Goal: Information Seeking & Learning: Learn about a topic

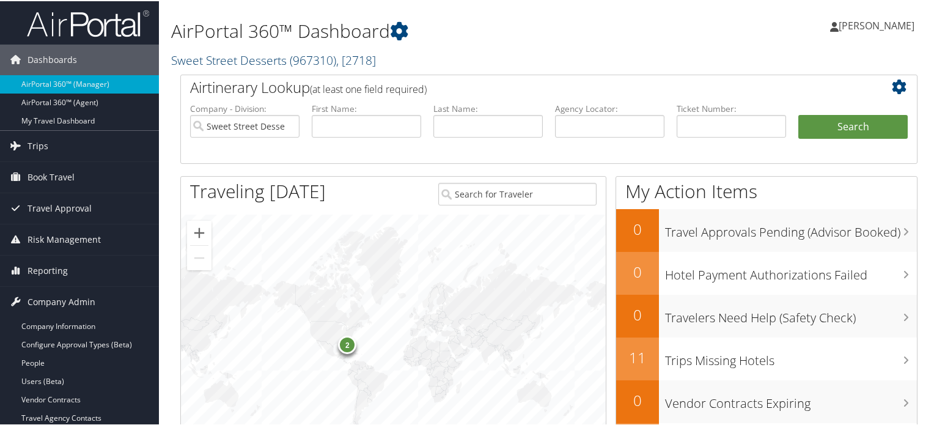
click at [358, 53] on span ", [ 2718 ]" at bounding box center [356, 59] width 40 height 17
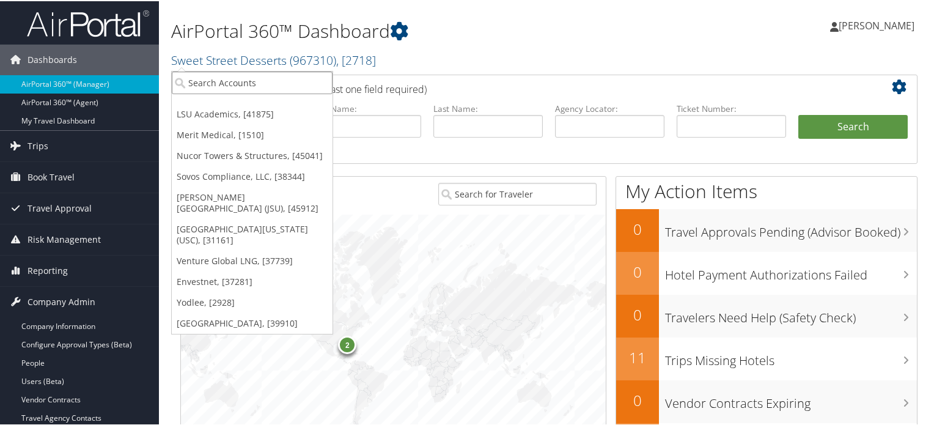
click at [241, 87] on input "search" at bounding box center [252, 81] width 161 height 23
type input "sovos"
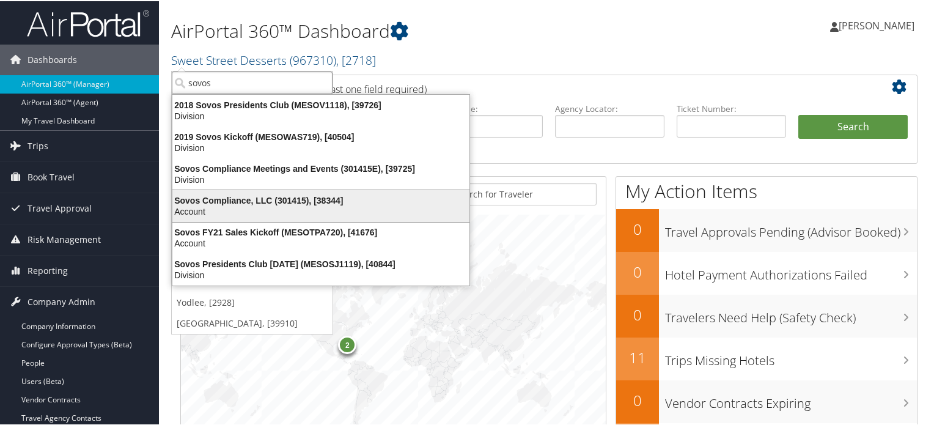
click at [258, 205] on div "Account" at bounding box center [321, 210] width 312 height 11
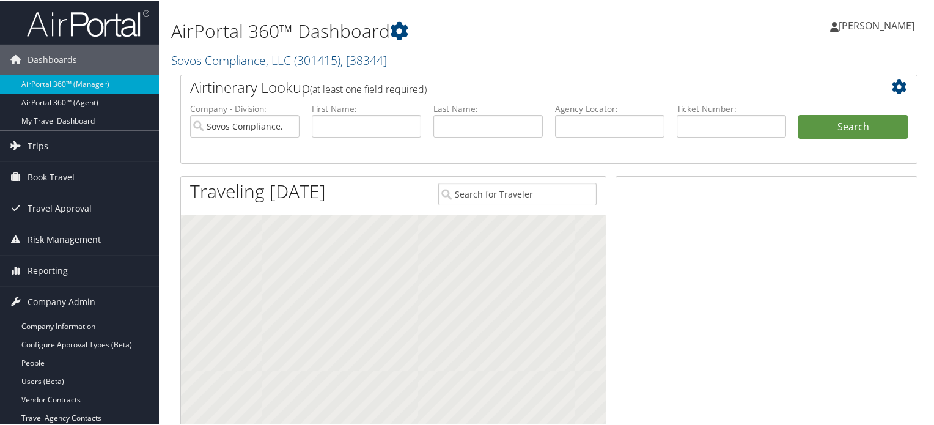
scroll to position [122, 0]
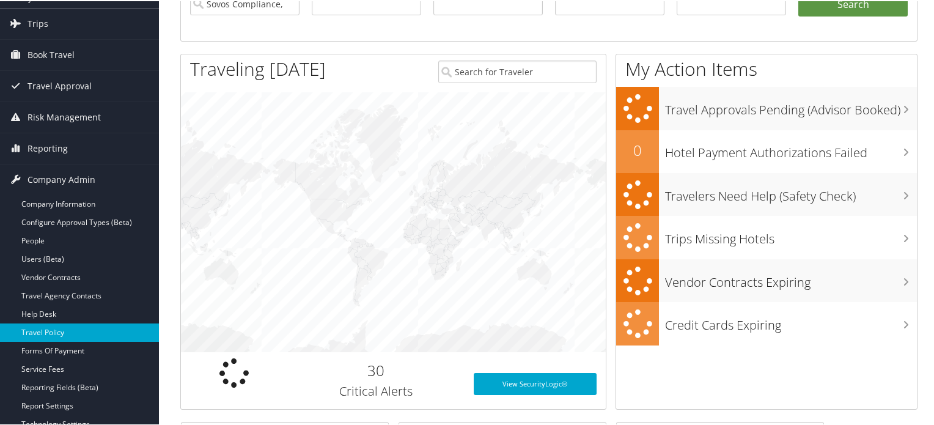
click at [56, 336] on link "Travel Policy" at bounding box center [79, 331] width 159 height 18
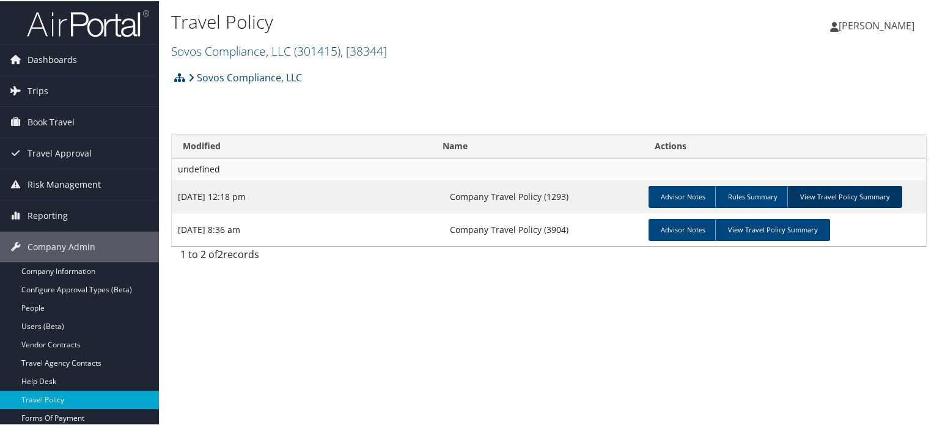
click at [861, 193] on link "View Travel Policy Summary" at bounding box center [844, 196] width 115 height 22
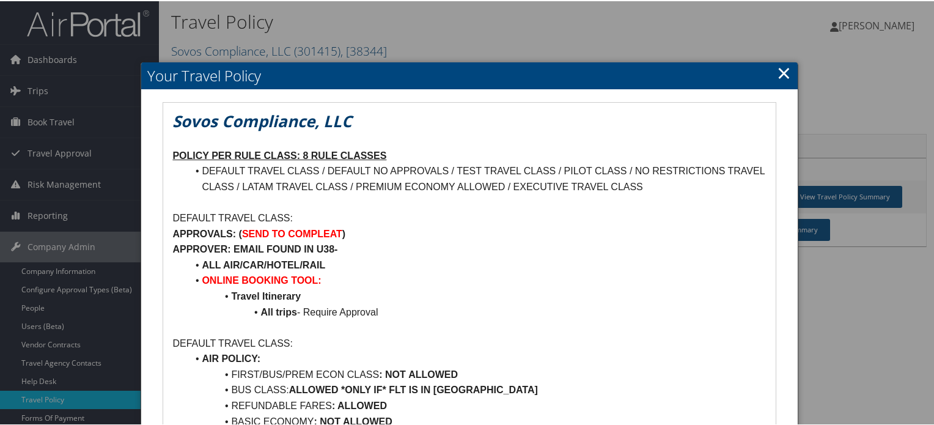
click at [784, 73] on link "×" at bounding box center [784, 71] width 14 height 24
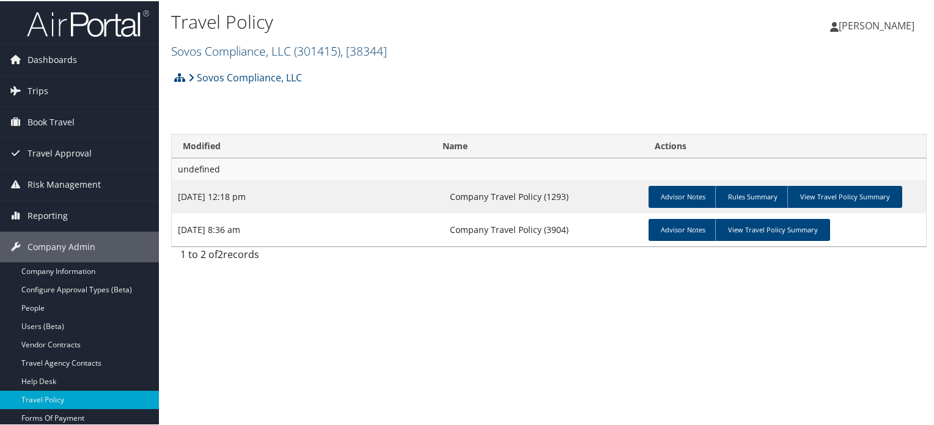
click at [312, 48] on span "( 301415 )" at bounding box center [317, 50] width 46 height 17
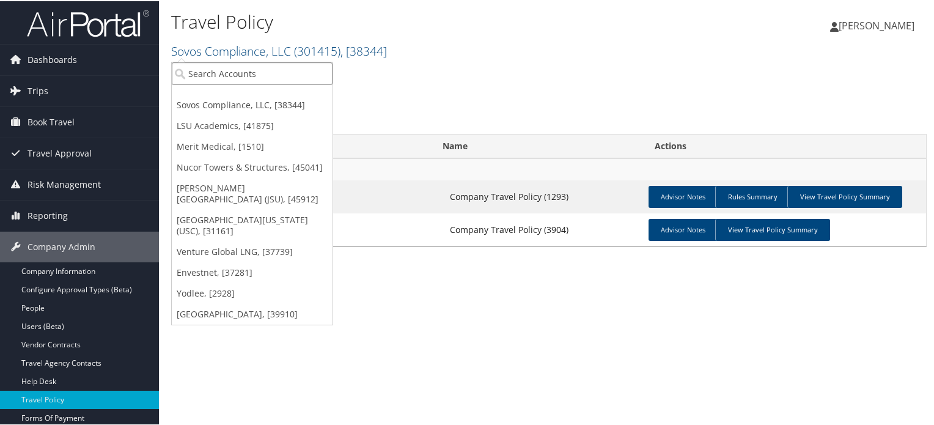
click at [273, 66] on input "search" at bounding box center [252, 72] width 161 height 23
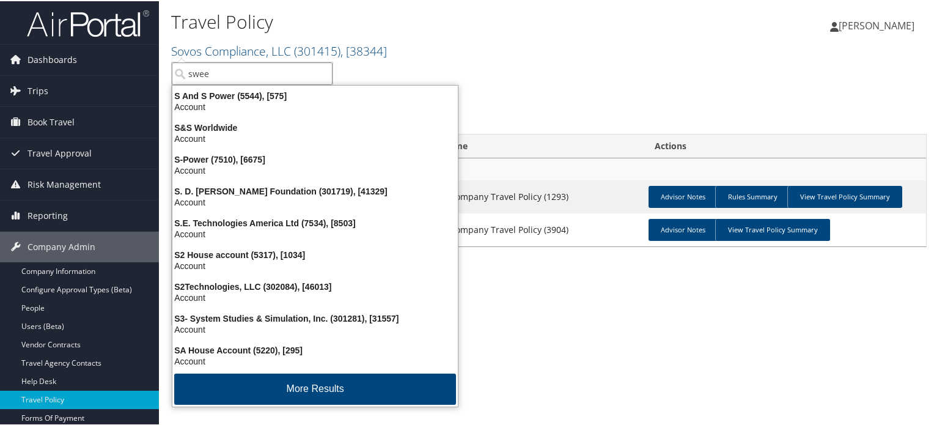
type input "sweet"
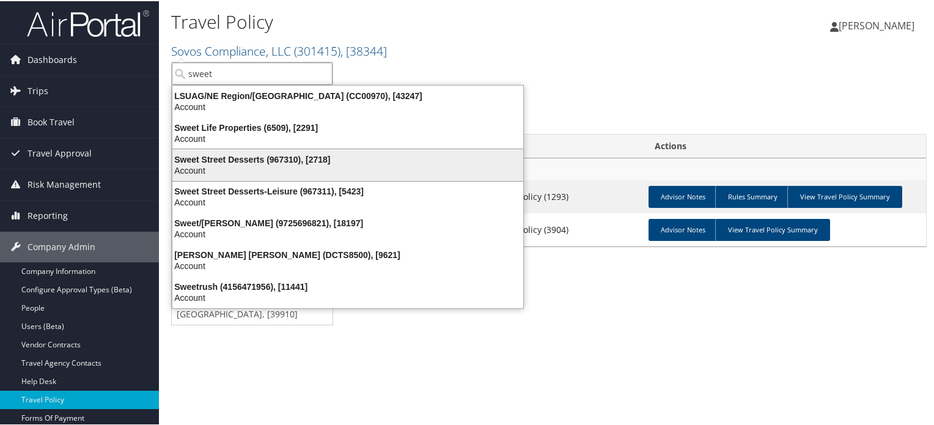
click at [253, 164] on div "Account" at bounding box center [347, 169] width 365 height 11
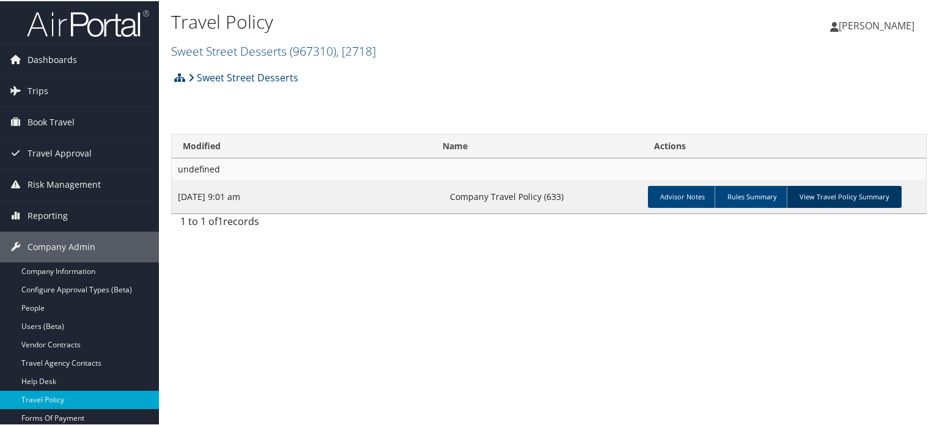
click at [858, 190] on link "View Travel Policy Summary" at bounding box center [844, 196] width 115 height 22
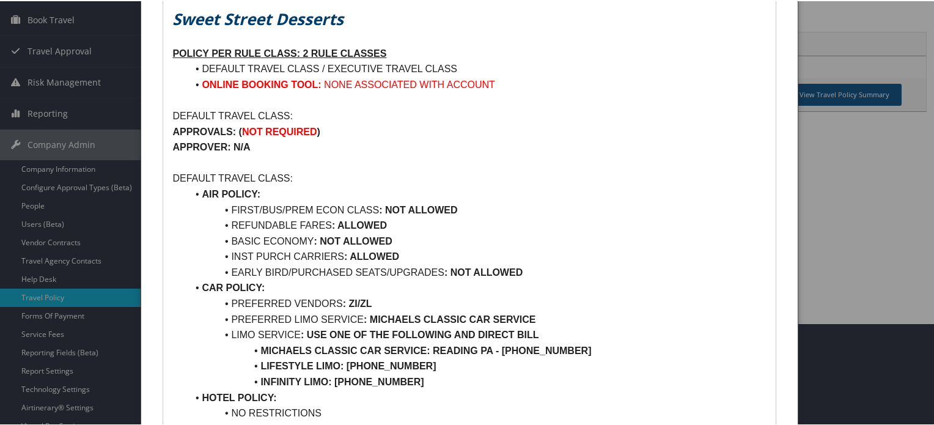
scroll to position [122, 0]
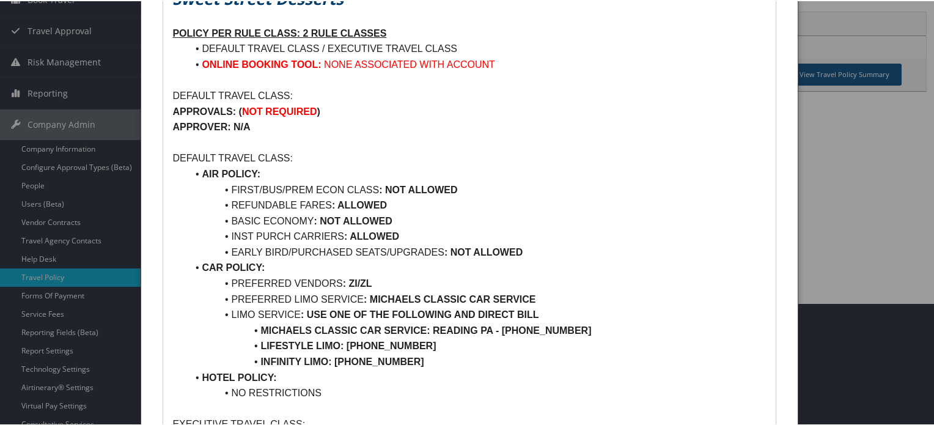
click at [250, 189] on li "FIRST/BUS/PREM ECON CLASS : NOT ALLOWED" at bounding box center [476, 189] width 579 height 16
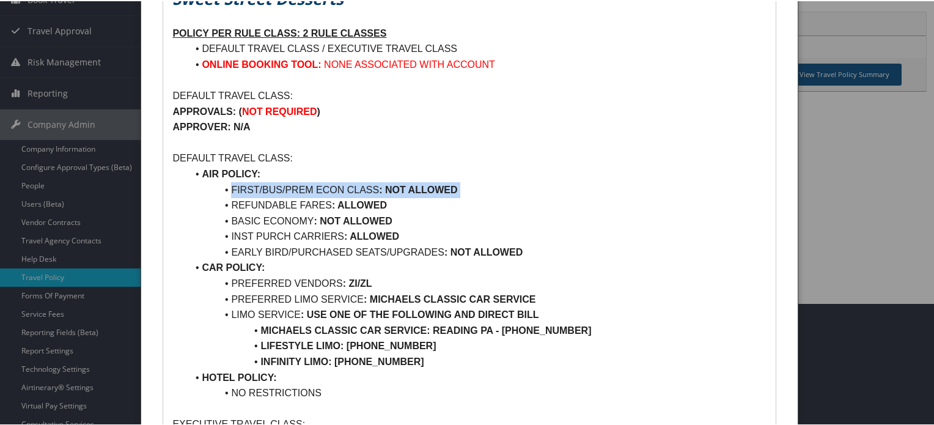
drag, startPoint x: 250, startPoint y: 189, endPoint x: 456, endPoint y: 193, distance: 206.0
click at [474, 189] on li "FIRST/BUS/PREM ECON CLASS : NOT ALLOWED" at bounding box center [476, 189] width 579 height 16
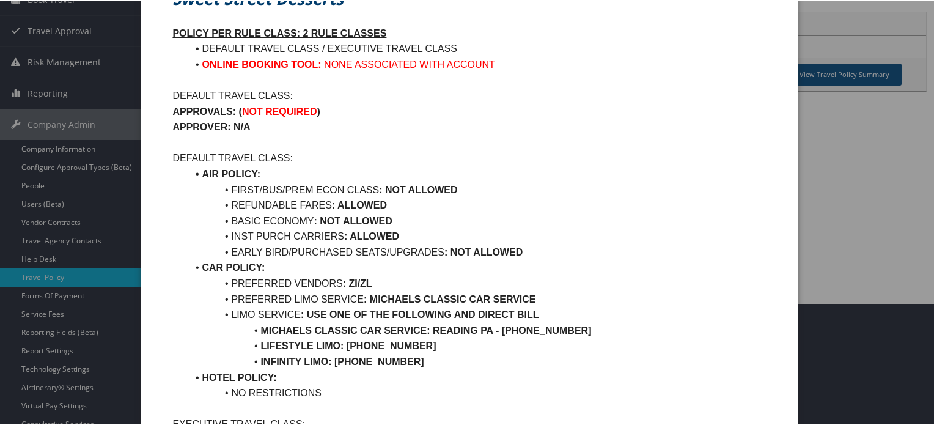
click at [253, 205] on li "REFUNDABLE FARES : ALLOWED" at bounding box center [476, 204] width 579 height 16
drag, startPoint x: 253, startPoint y: 205, endPoint x: 441, endPoint y: 205, distance: 187.6
click at [441, 205] on li "REFUNDABLE FARES : ALLOWED" at bounding box center [476, 204] width 579 height 16
click at [257, 220] on li "BASIC ECONOMY : NOT ALLOWED" at bounding box center [476, 220] width 579 height 16
drag, startPoint x: 257, startPoint y: 220, endPoint x: 400, endPoint y: 220, distance: 143.0
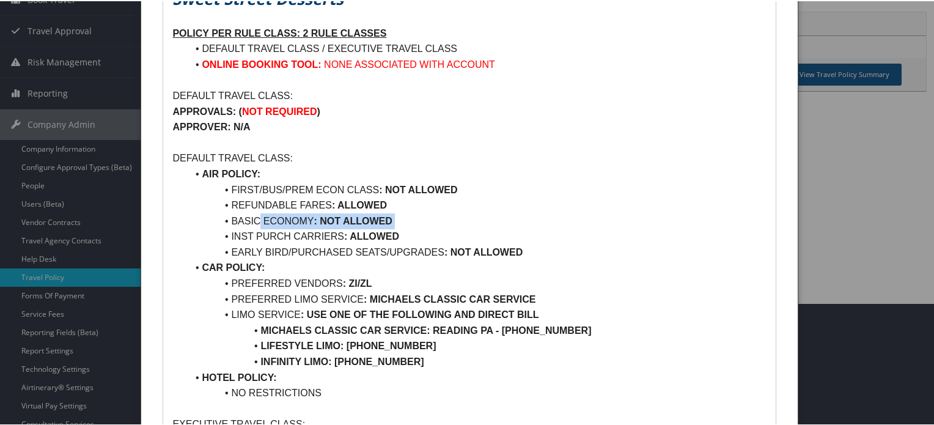
click at [400, 220] on li "BASIC ECONOMY : NOT ALLOWED" at bounding box center [476, 220] width 579 height 16
click at [243, 234] on li "INST PURCH CARRIERS : ALLOWED" at bounding box center [476, 235] width 579 height 16
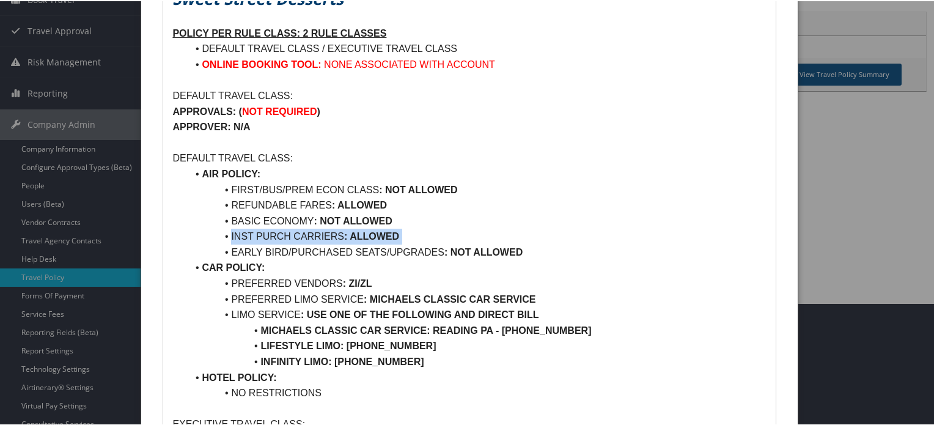
drag, startPoint x: 243, startPoint y: 234, endPoint x: 428, endPoint y: 239, distance: 185.2
click at [428, 239] on li "INST PURCH CARRIERS : ALLOWED" at bounding box center [476, 235] width 579 height 16
click at [246, 251] on li "EARLY BIRD/PURCHASED SEATS/UPGRADES : NOT ALLOWED" at bounding box center [476, 251] width 579 height 16
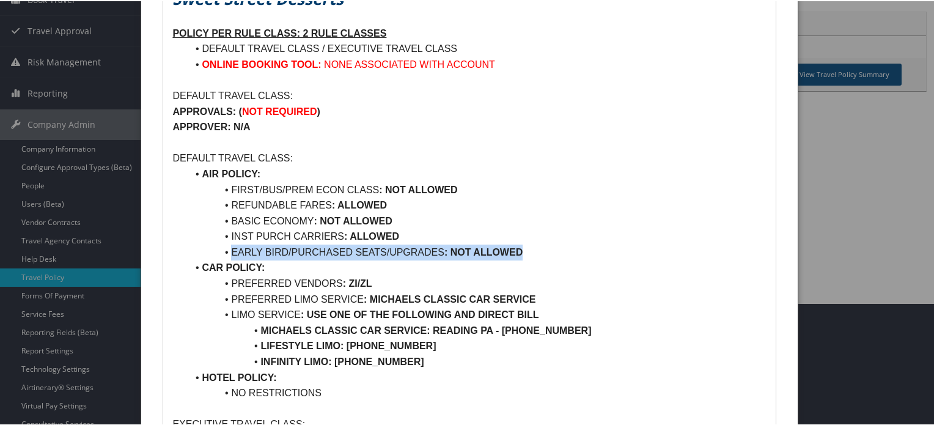
drag, startPoint x: 246, startPoint y: 251, endPoint x: 578, endPoint y: 251, distance: 332.5
click at [578, 251] on li "EARLY BIRD/PURCHASED SEATS/UPGRADES : NOT ALLOWED" at bounding box center [476, 251] width 579 height 16
click at [441, 222] on li "BASIC ECONOMY : NOT ALLOWED" at bounding box center [476, 220] width 579 height 16
